Goal: Navigation & Orientation: Find specific page/section

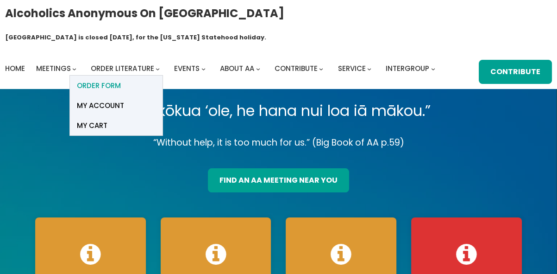
click at [114, 79] on span "ORDER FORM" at bounding box center [99, 85] width 44 height 13
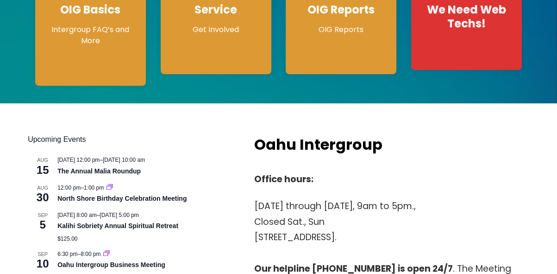
scroll to position [291, 0]
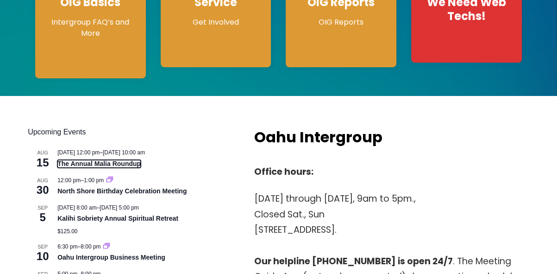
click at [133, 160] on link "The Annual Malia Roundup" at bounding box center [98, 164] width 83 height 8
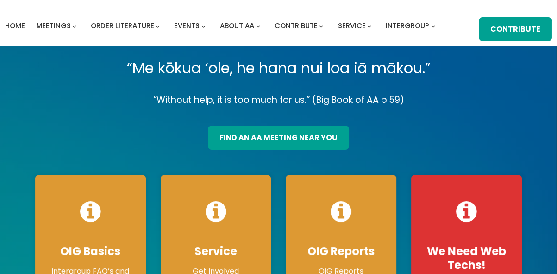
scroll to position [0, 0]
